Goal: Information Seeking & Learning: Learn about a topic

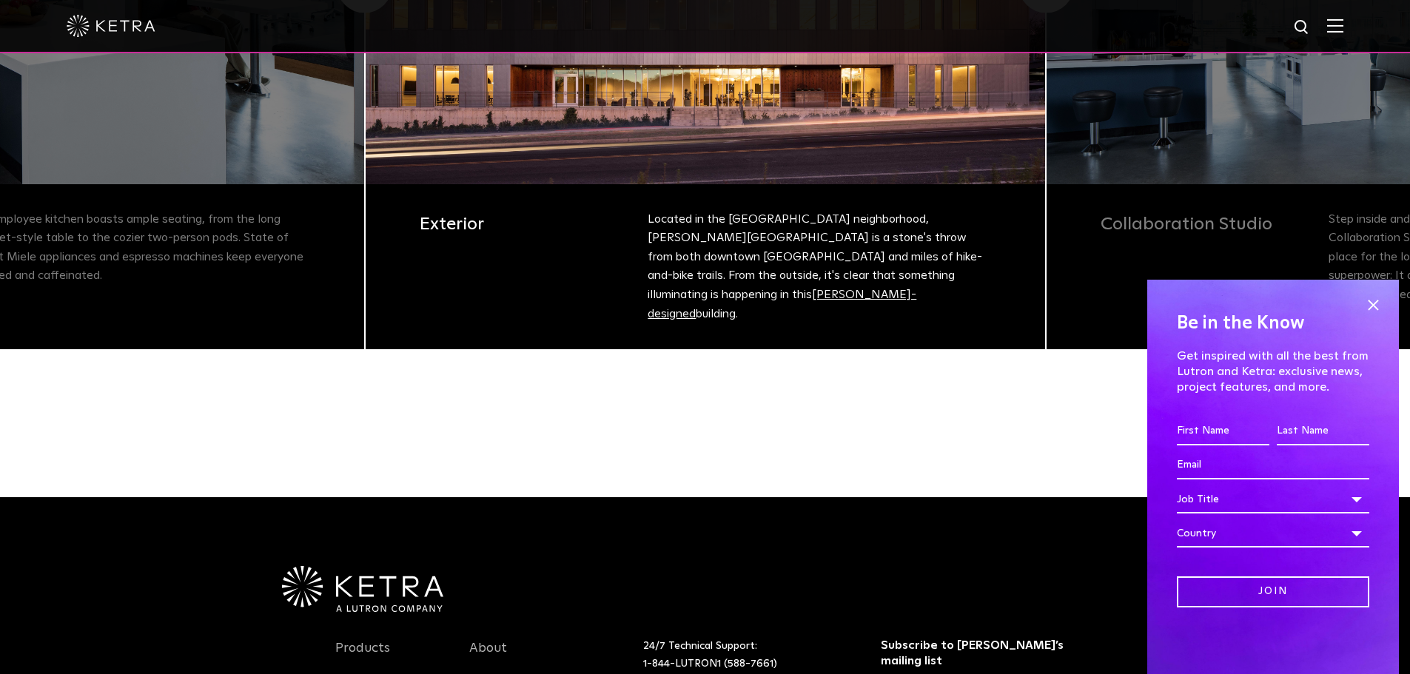
scroll to position [666, 0]
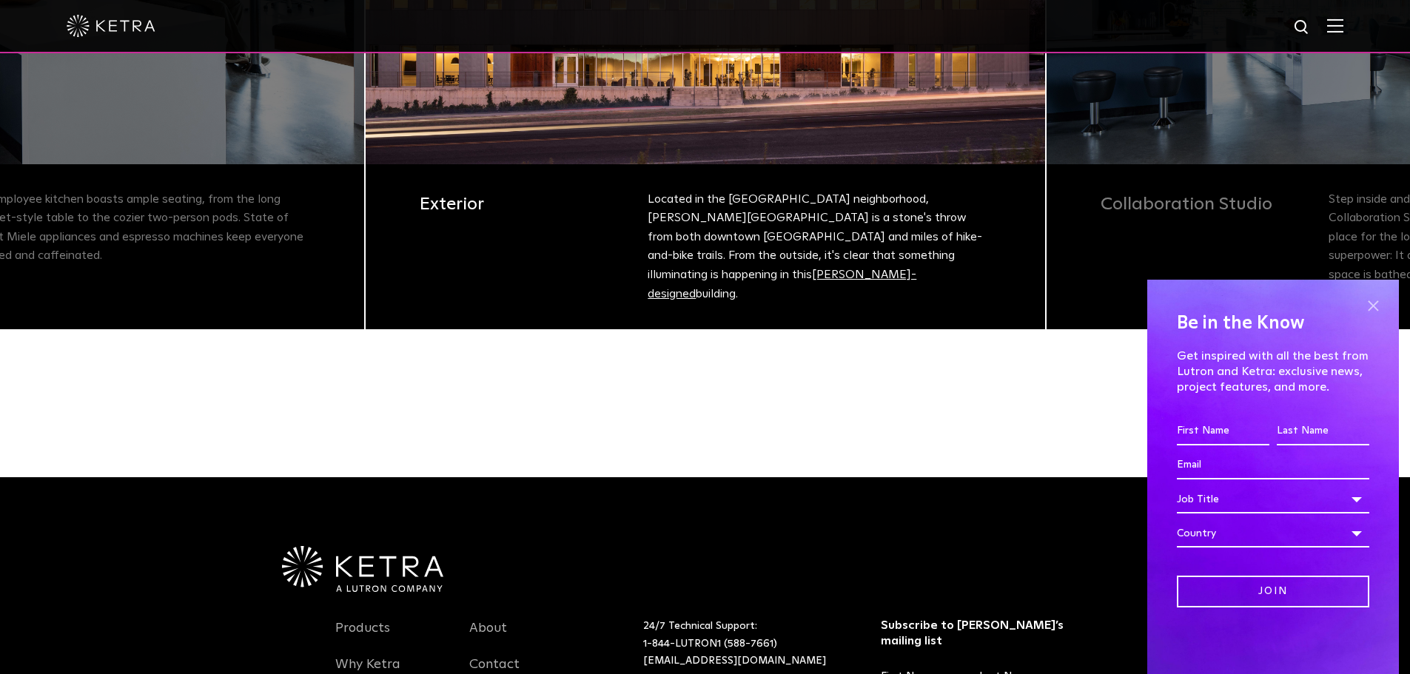
click at [1372, 307] on span at bounding box center [1373, 306] width 22 height 22
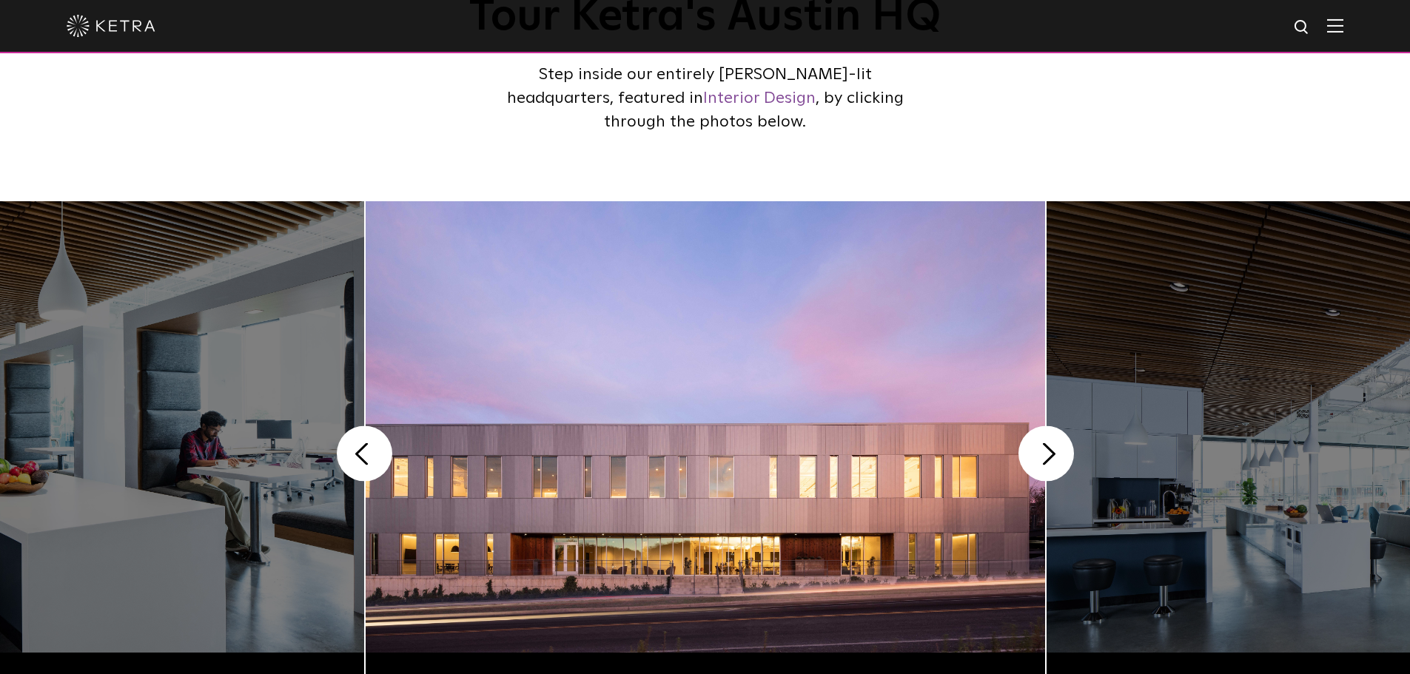
scroll to position [0, 0]
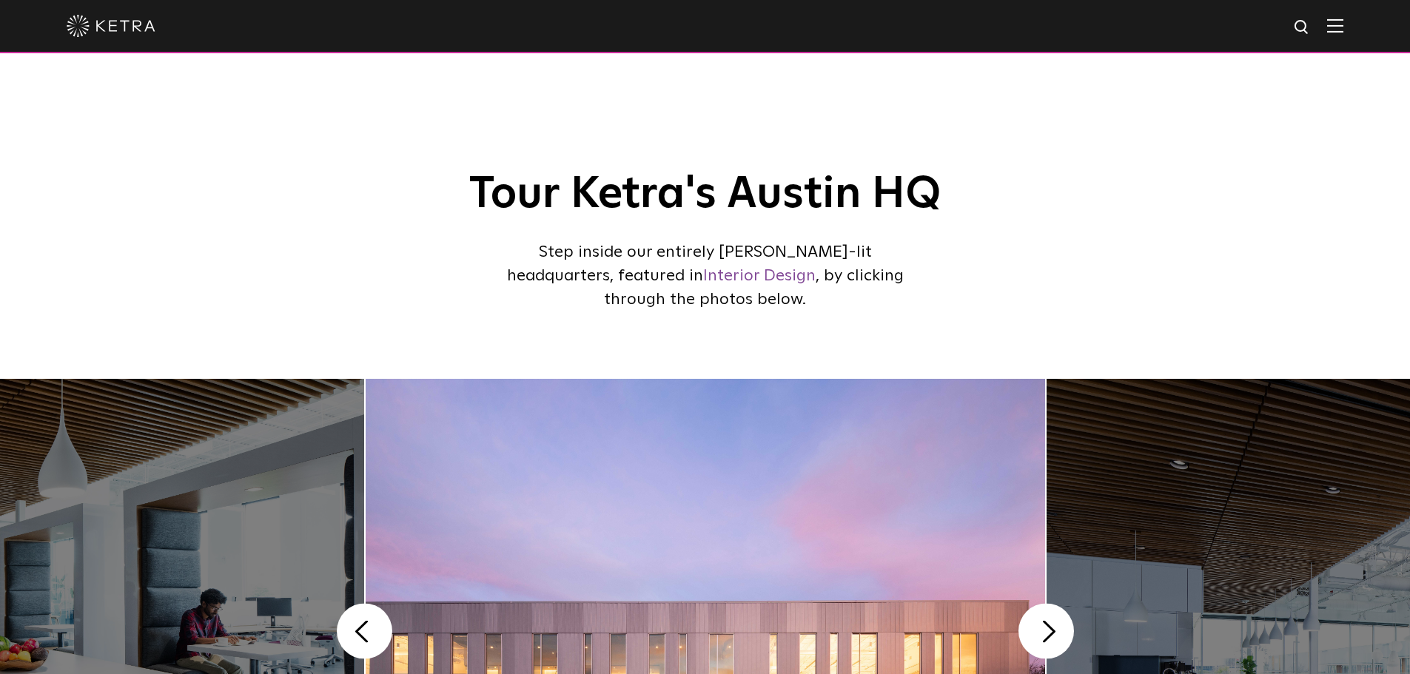
click at [1344, 23] on img at bounding box center [1335, 26] width 16 height 14
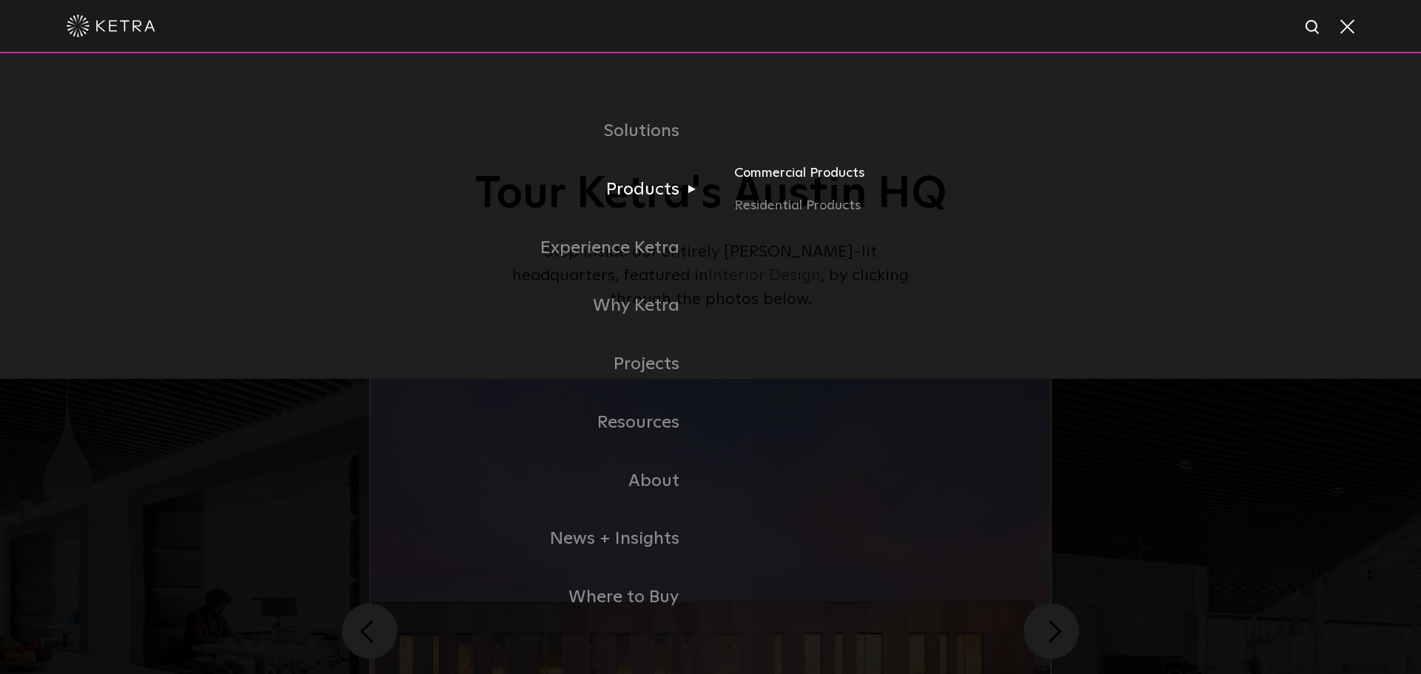
click at [771, 183] on link "Commercial Products" at bounding box center [907, 179] width 346 height 33
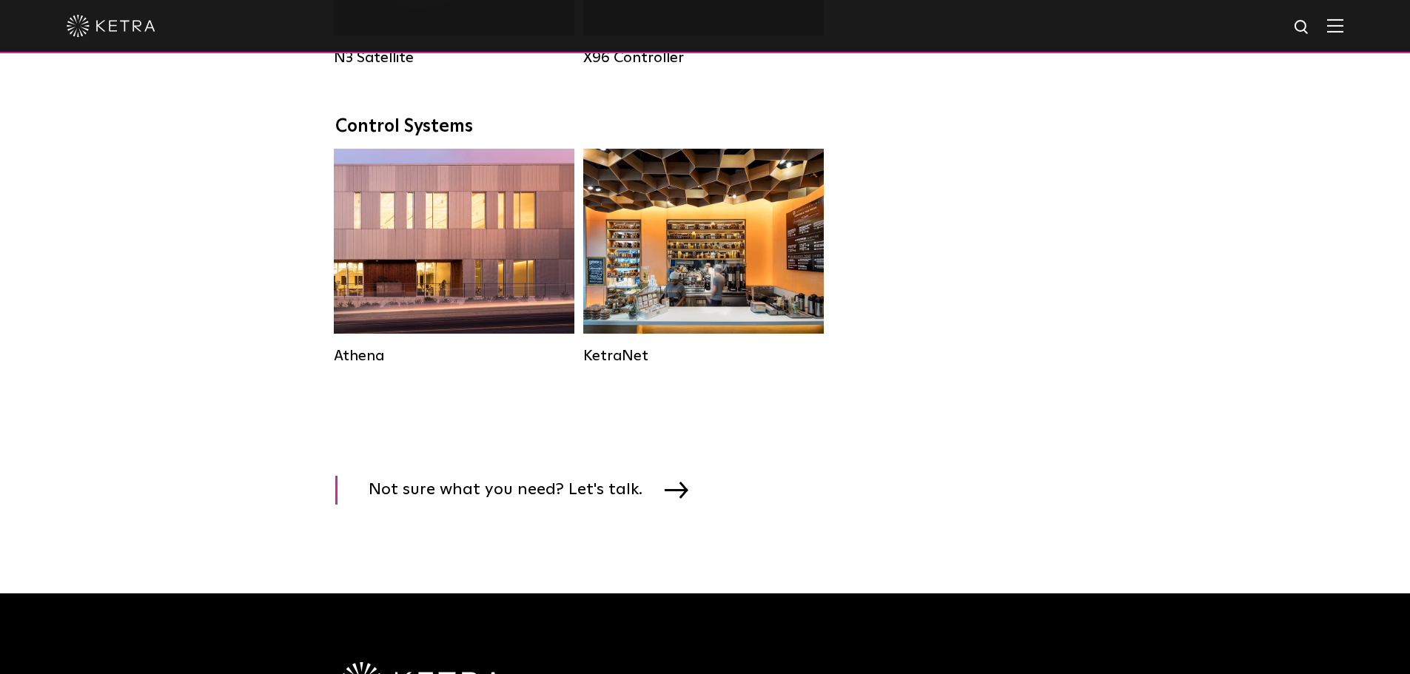
scroll to position [2147, 0]
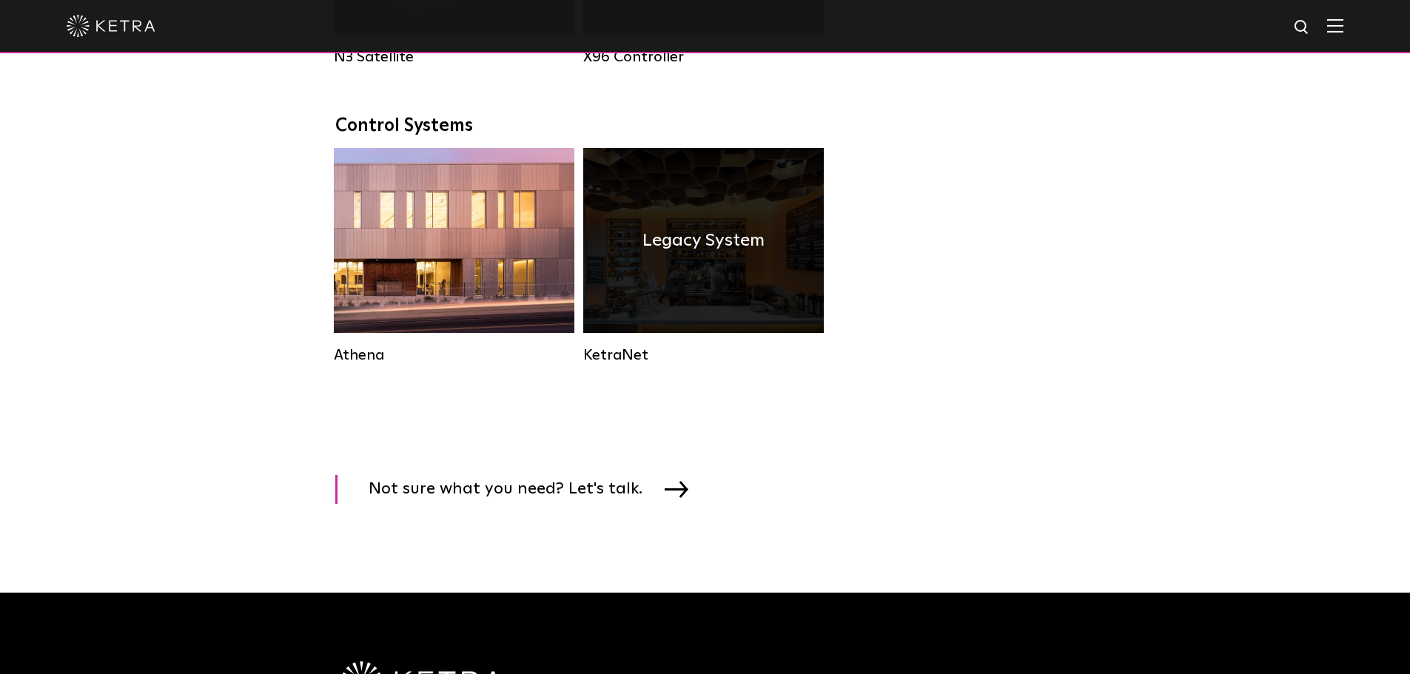
click at [654, 255] on h4 "Legacy System" at bounding box center [704, 241] width 122 height 28
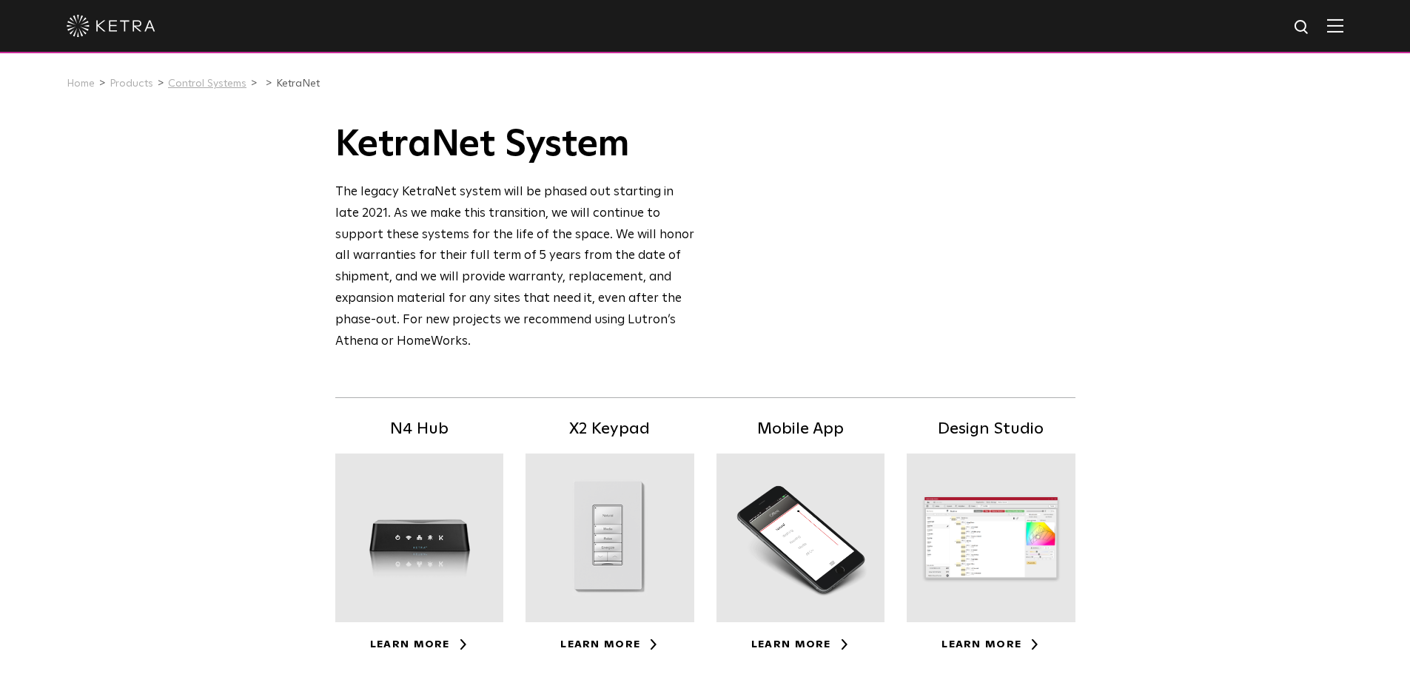
click at [219, 86] on link "Control Systems" at bounding box center [207, 83] width 78 height 10
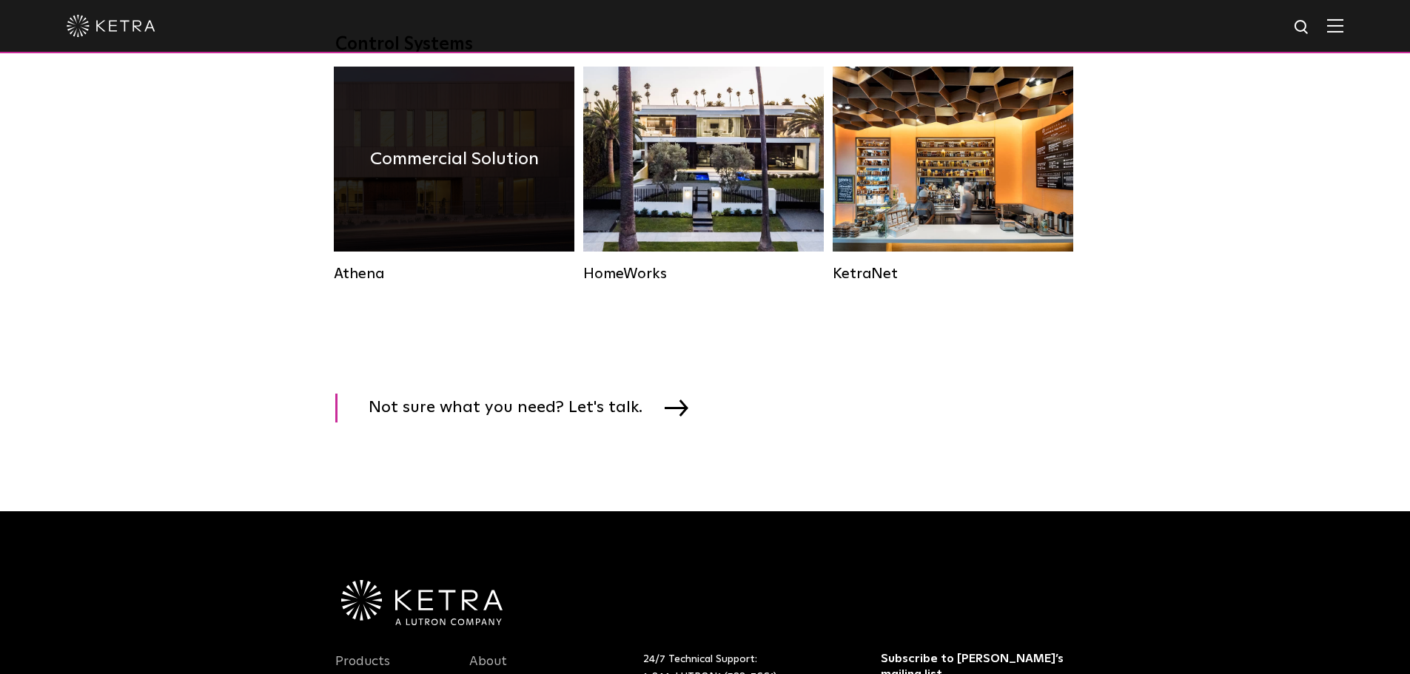
click at [496, 211] on div "Commercial Solution" at bounding box center [454, 159] width 241 height 185
